Goal: Task Accomplishment & Management: Manage account settings

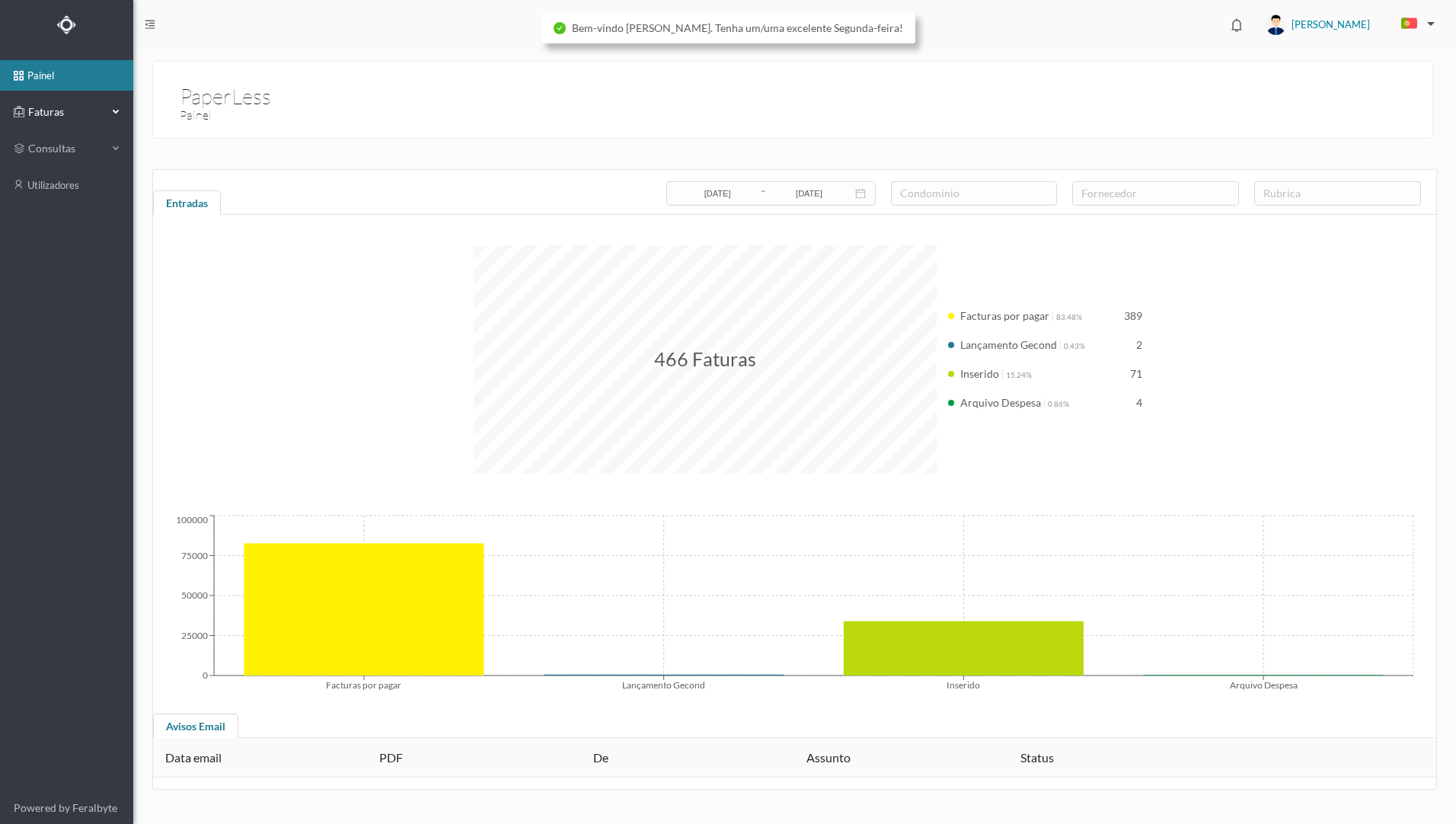
click at [61, 108] on span "Faturas" at bounding box center [66, 112] width 84 height 15
click at [89, 184] on link "arquivadas" at bounding box center [66, 185] width 133 height 30
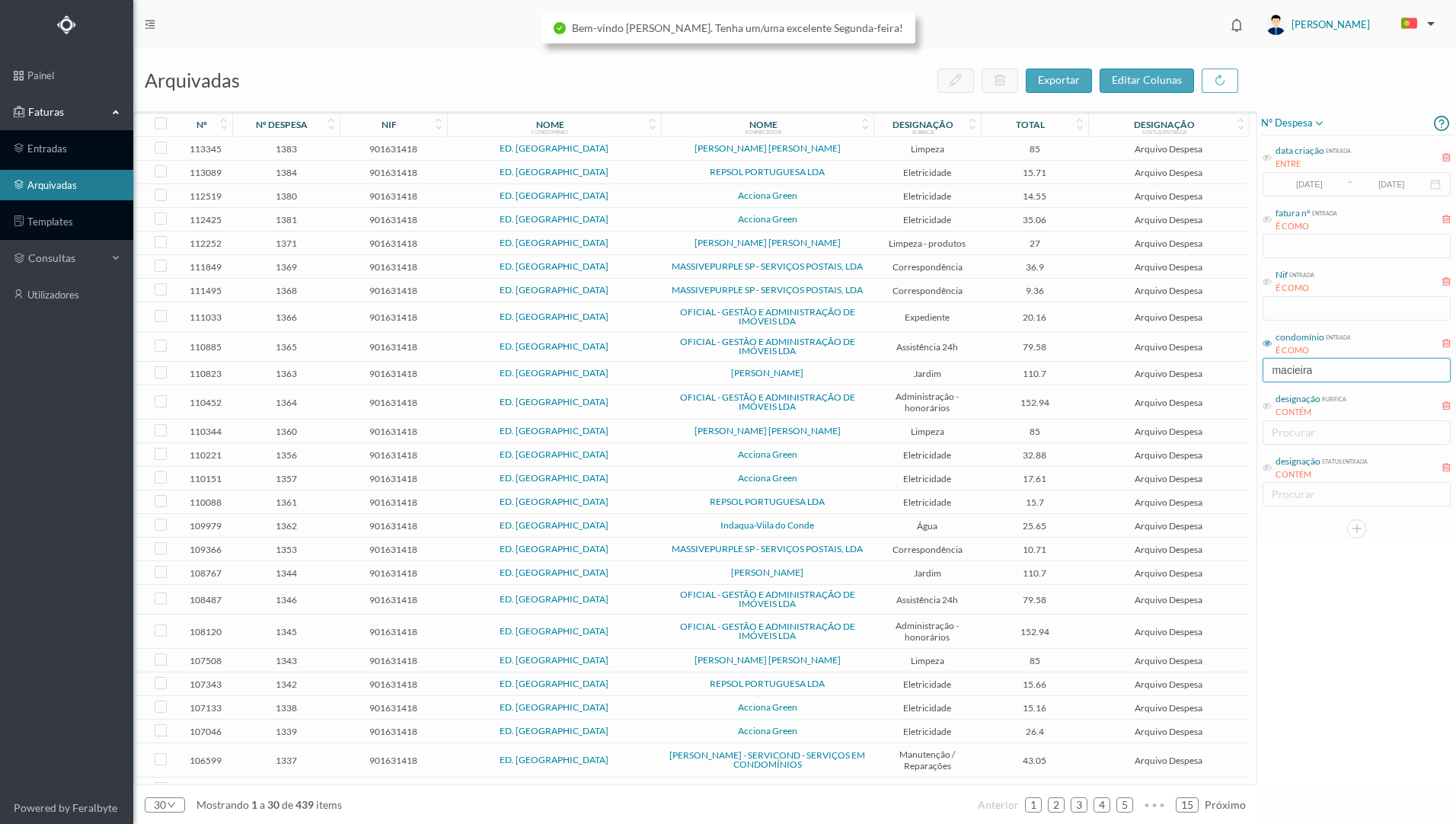
drag, startPoint x: 1318, startPoint y: 375, endPoint x: 1231, endPoint y: 363, distance: 87.8
click at [1231, 363] on div "arquivadas exportar editar colunas nº nº despesa nif nome condomínio nome forne…" at bounding box center [794, 437] width 1322 height 775
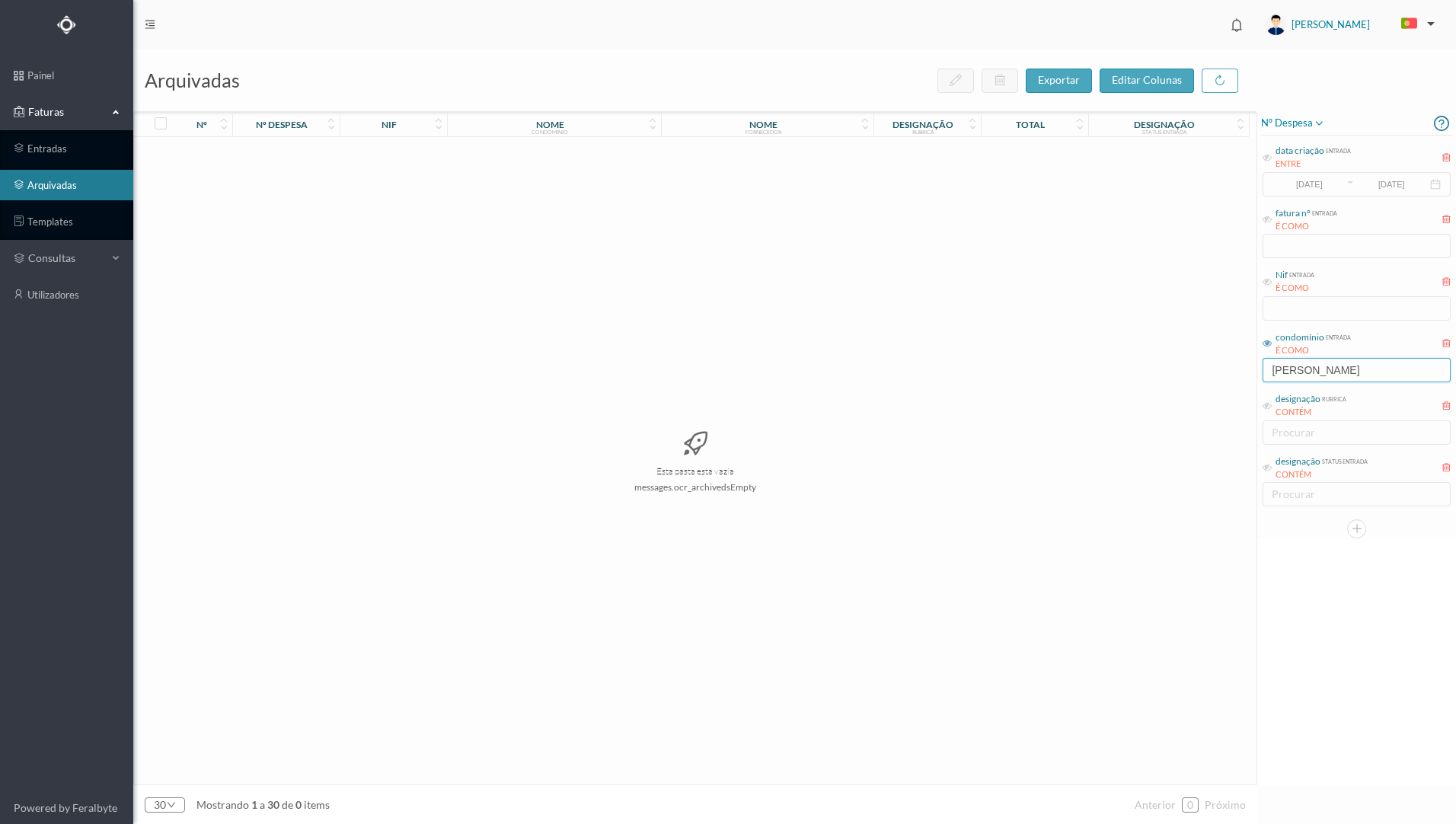
click at [1348, 366] on input "[PERSON_NAME]" at bounding box center [1356, 370] width 188 height 25
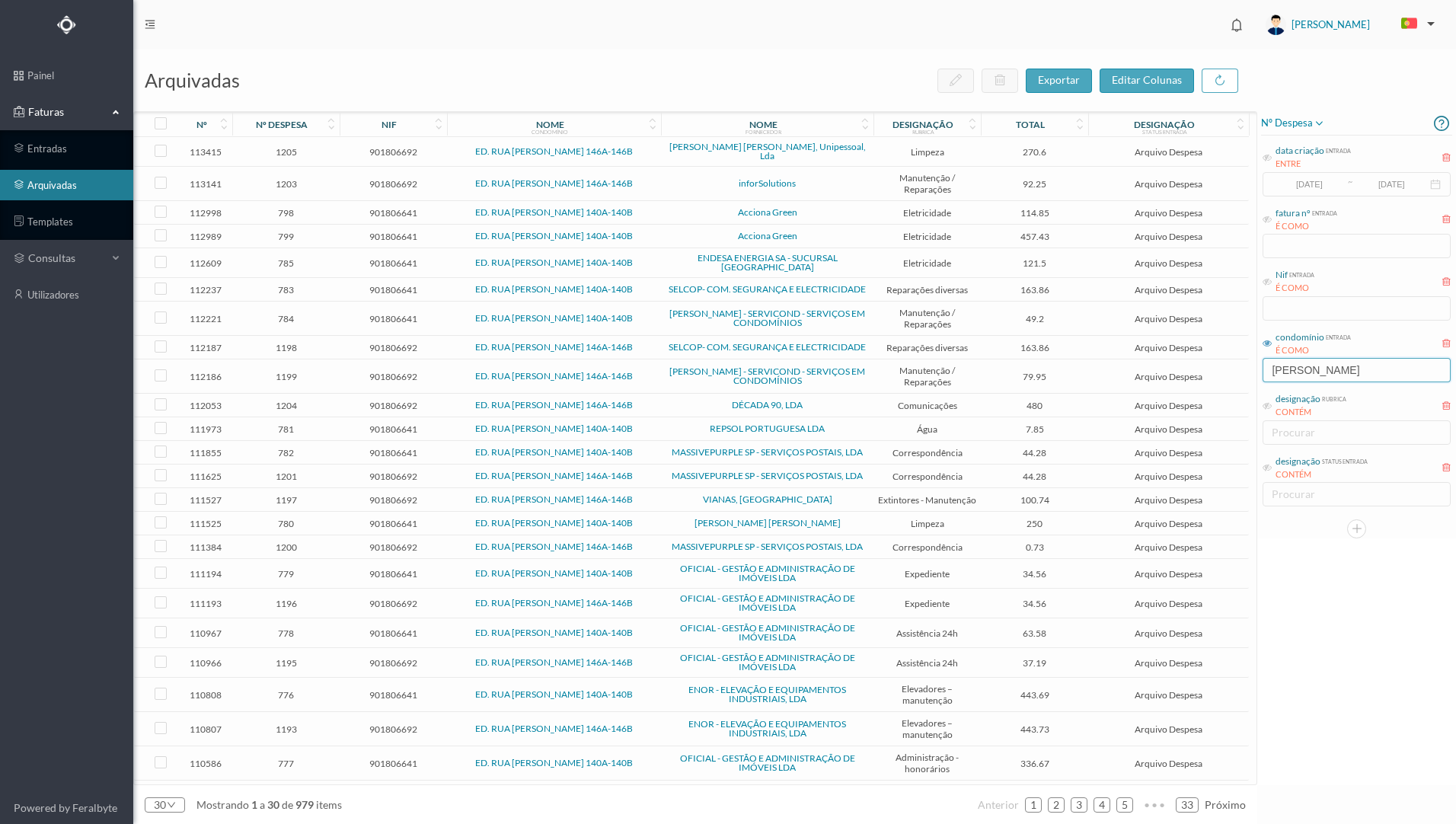
click at [1368, 363] on input "[PERSON_NAME]" at bounding box center [1356, 370] width 188 height 25
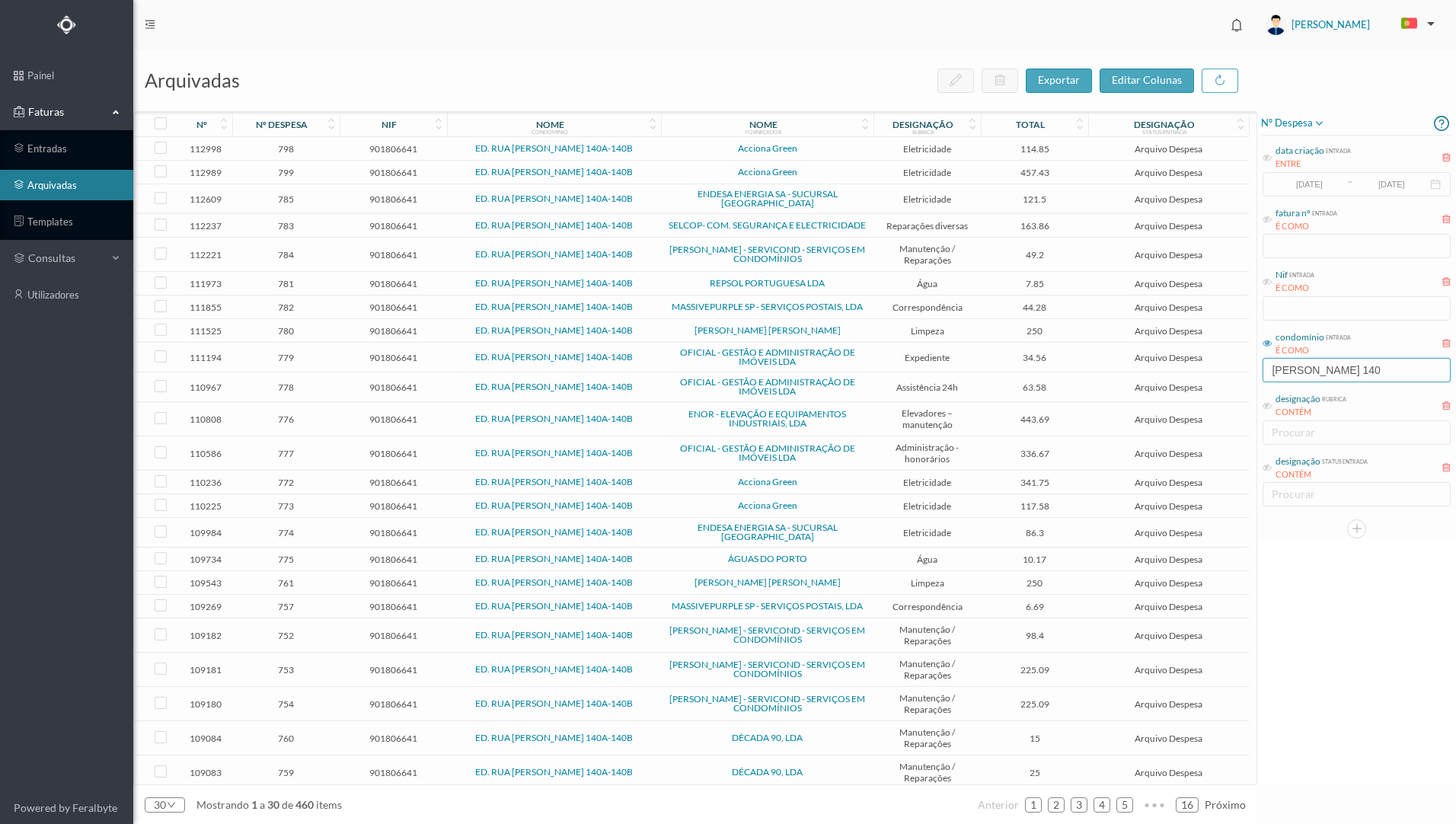
type input "[PERSON_NAME] 140"
click at [834, 177] on span "Acciona Green" at bounding box center [766, 171] width 205 height 9
click at [816, 172] on span "Acciona Green" at bounding box center [766, 171] width 205 height 9
click at [815, 172] on span "Acciona Green" at bounding box center [766, 171] width 205 height 9
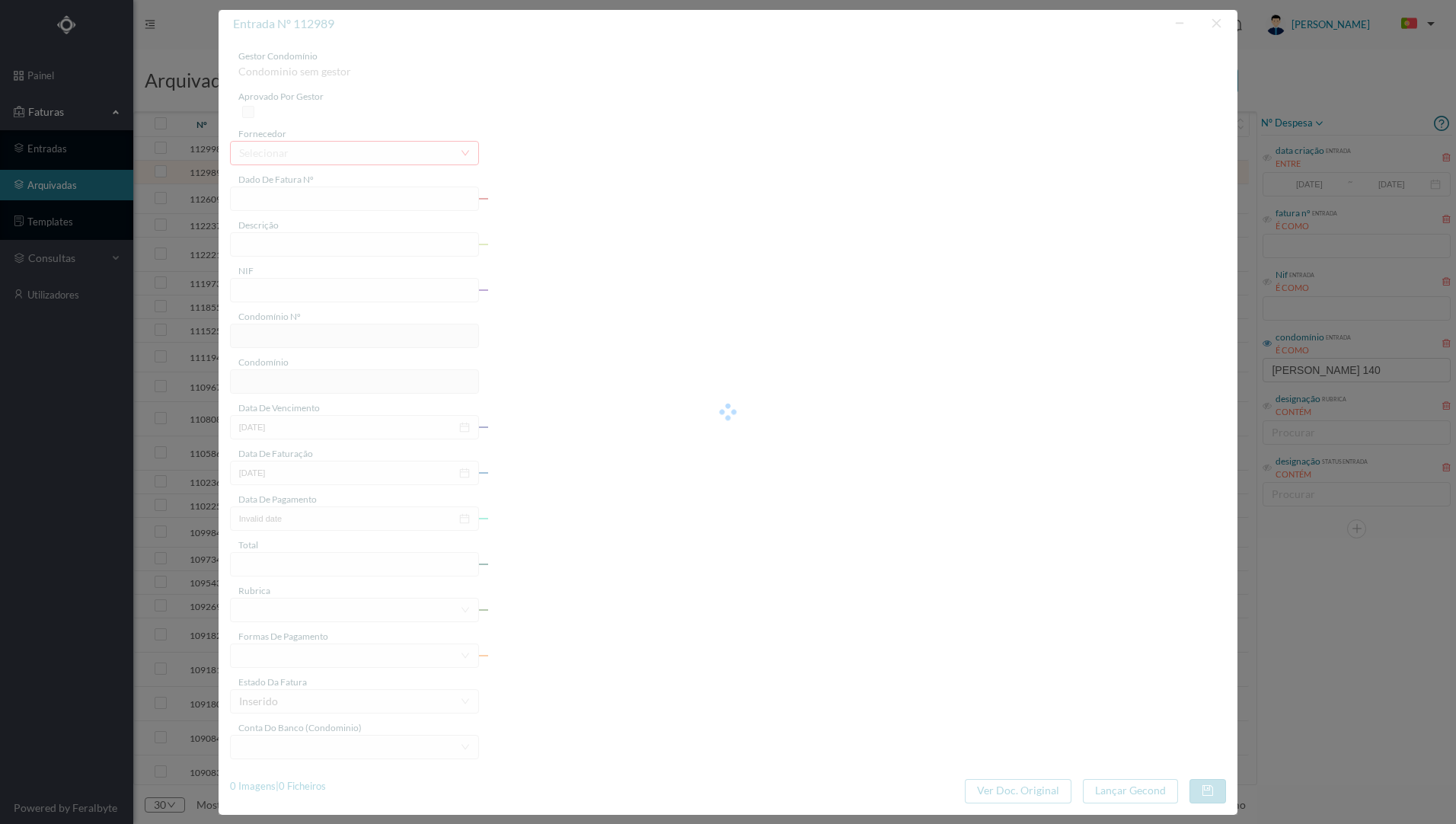
type input "FT P25/040981"
type input "118 ([DATE] A [DATE])"
type input "901806641"
type input "[DATE]"
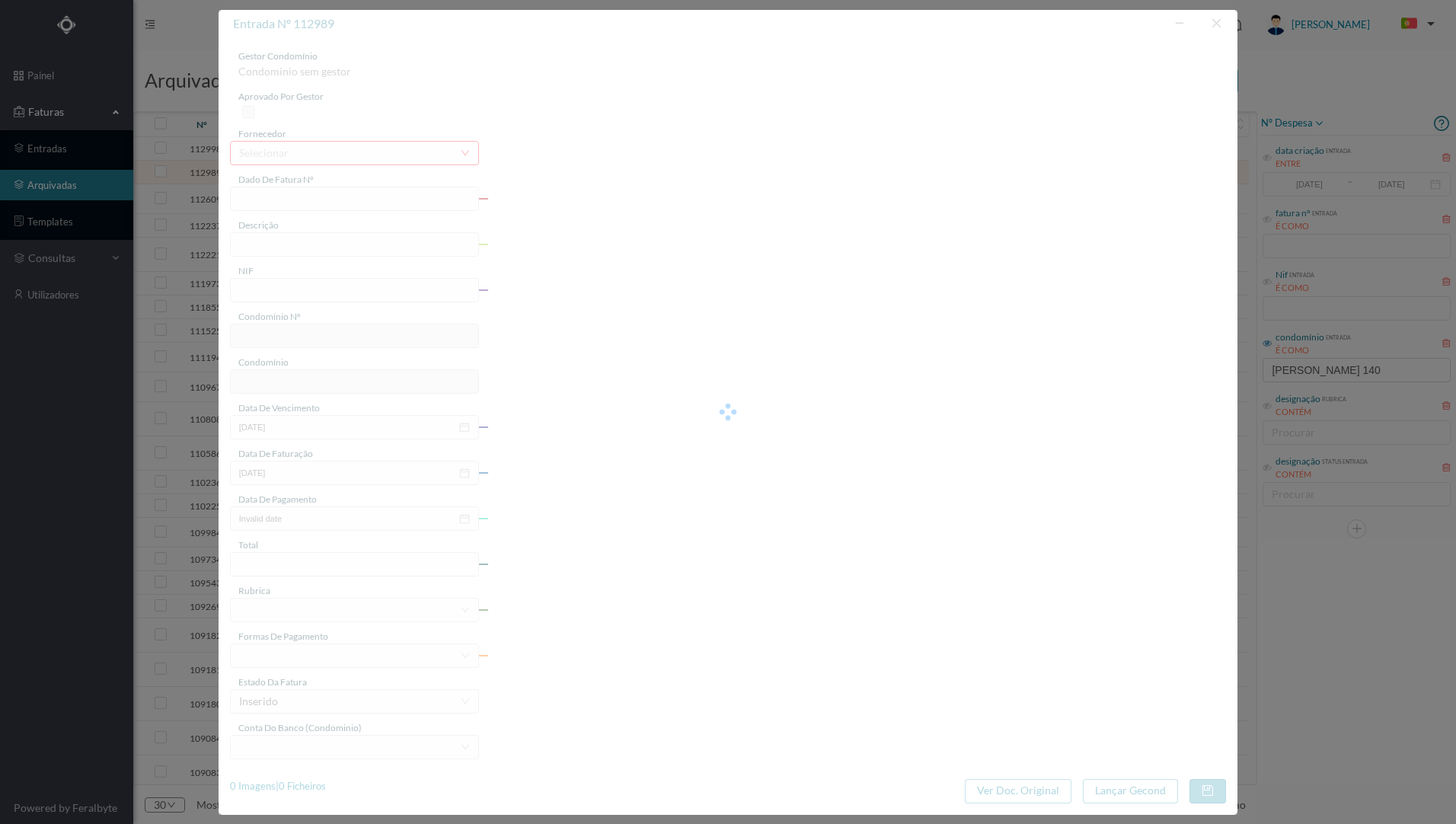
type input "[DATE]"
type input "457.43"
type input "816"
type input "ED. RUA [PERSON_NAME] 140A-140B"
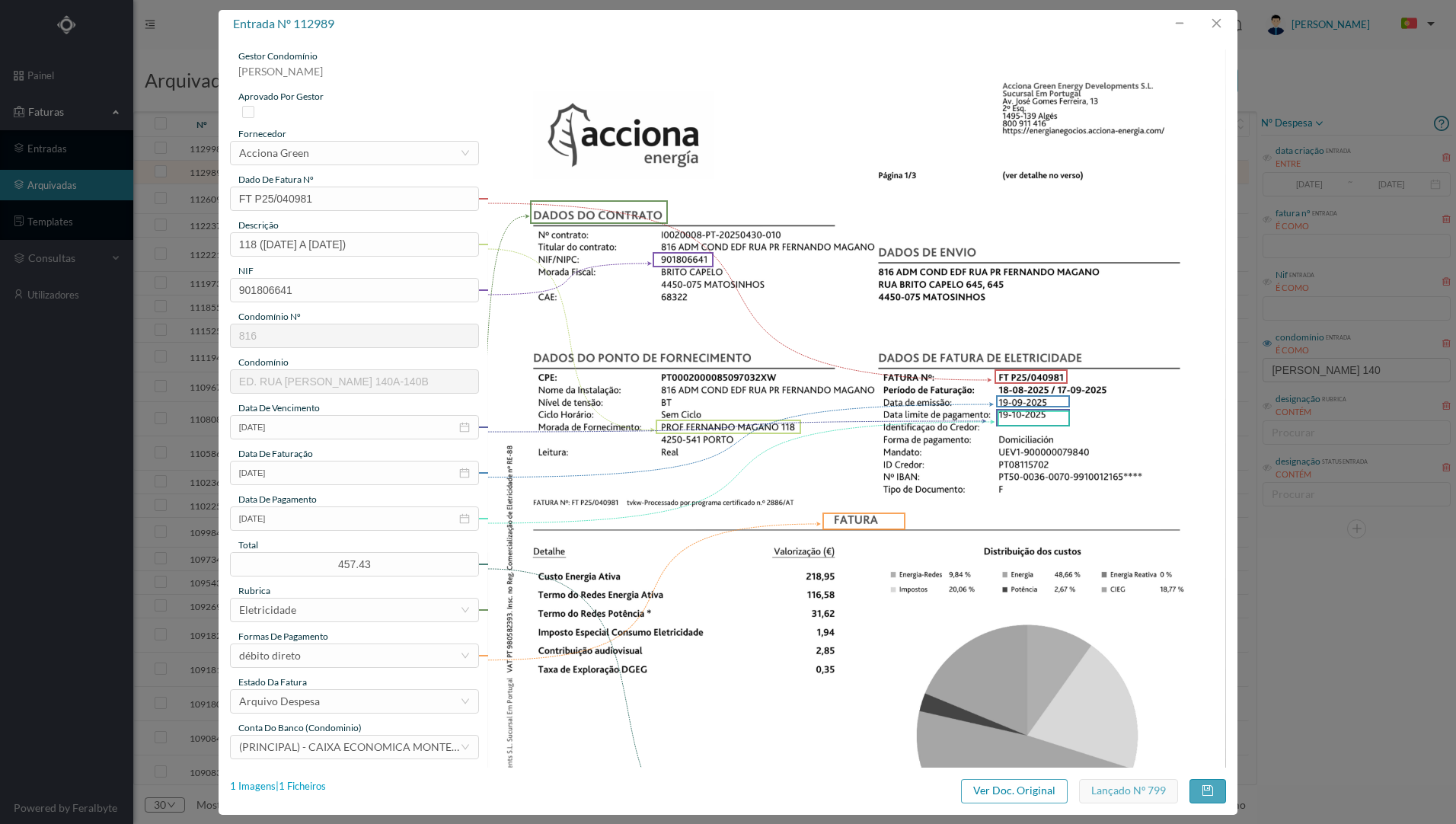
click at [311, 790] on div "1 Imagens | 1 Ficheiros" at bounding box center [278, 787] width 96 height 15
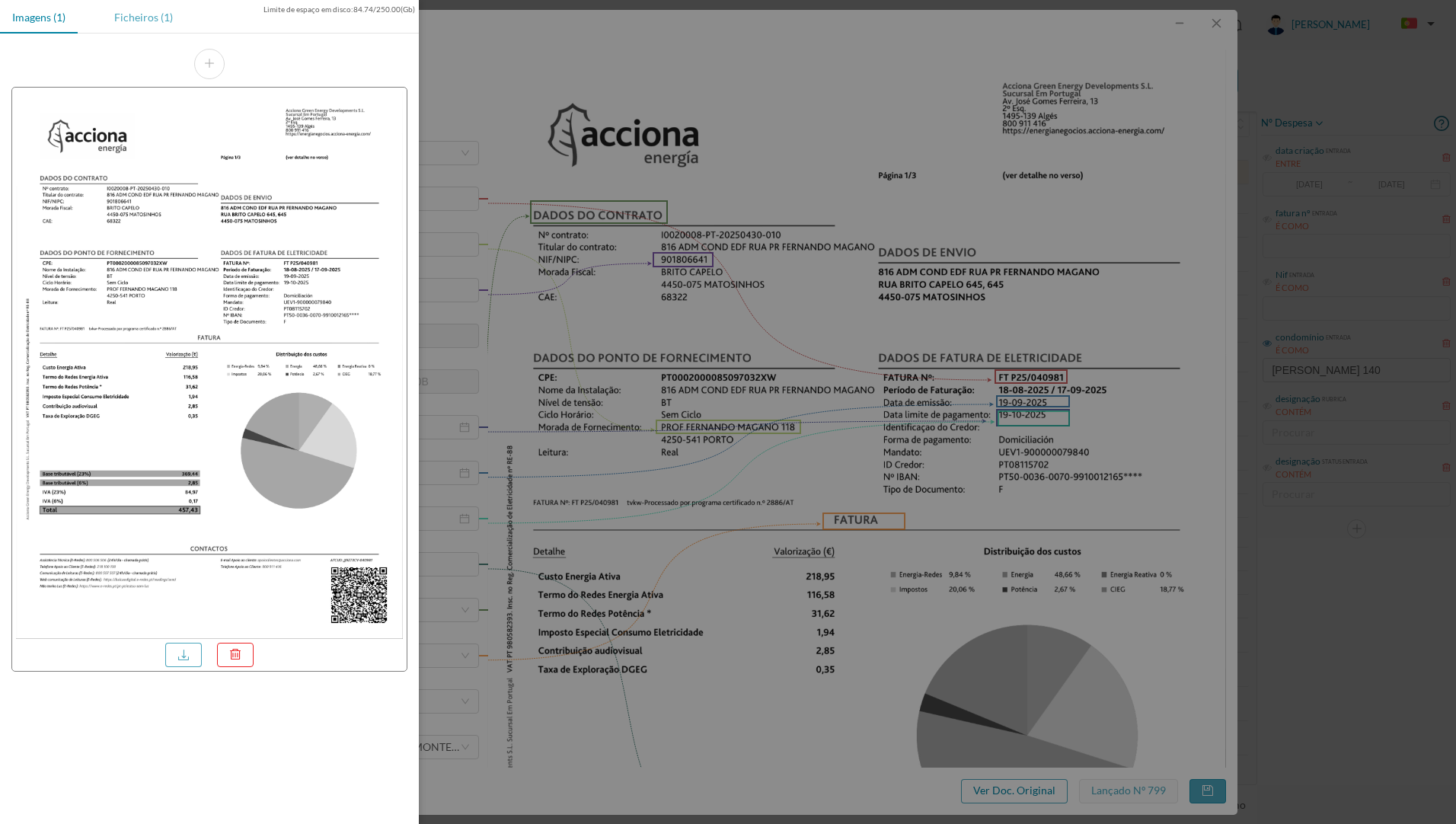
click at [156, 21] on div "Ficheiros (1)" at bounding box center [143, 17] width 83 height 34
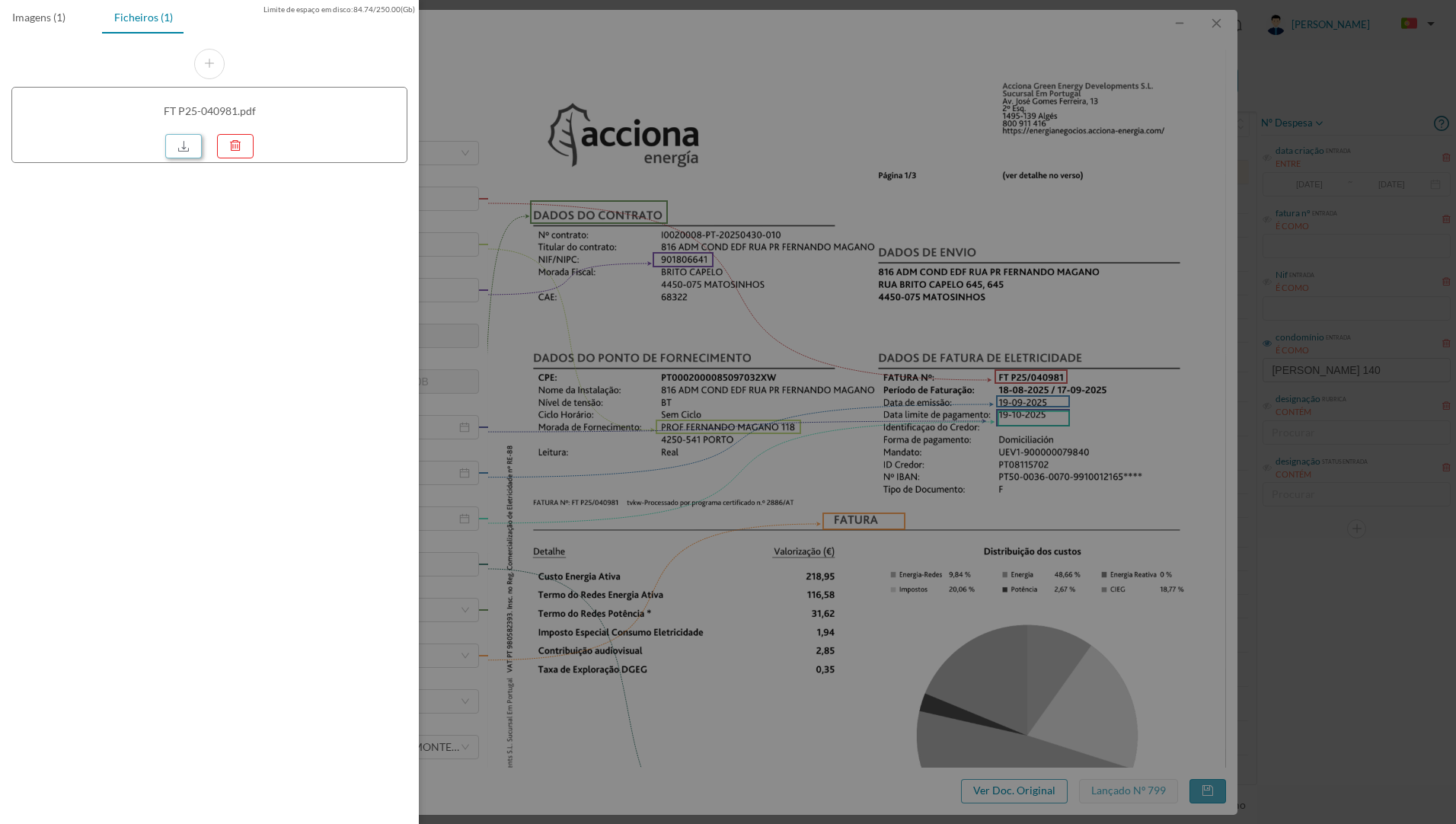
click at [178, 155] on link at bounding box center [183, 146] width 37 height 25
